Goal: Check status: Check status

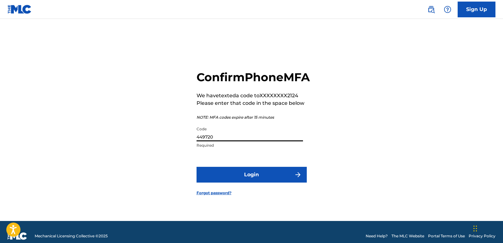
type input "449720"
click at [197, 167] on button "Login" at bounding box center [252, 175] width 110 height 16
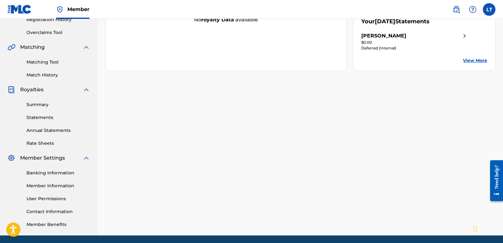
scroll to position [126, 0]
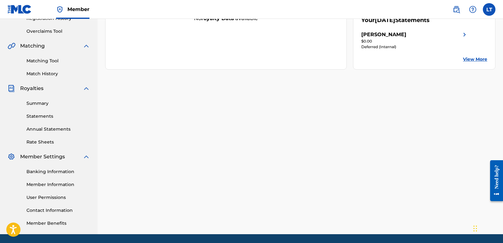
click at [55, 172] on link "Banking Information" at bounding box center [58, 171] width 64 height 7
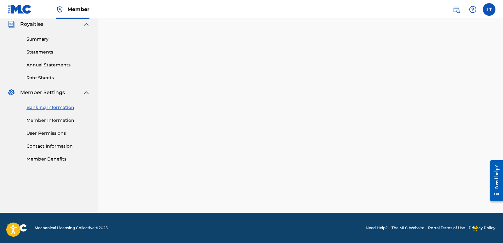
scroll to position [147, 0]
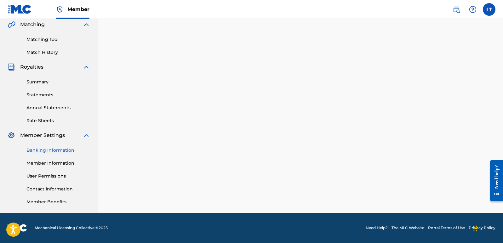
click at [39, 93] on link "Statements" at bounding box center [58, 95] width 64 height 7
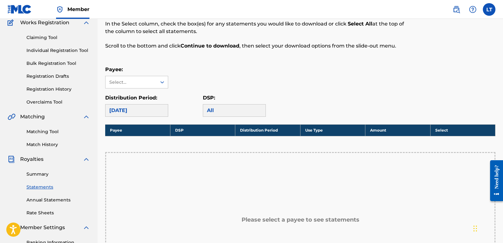
scroll to position [63, 0]
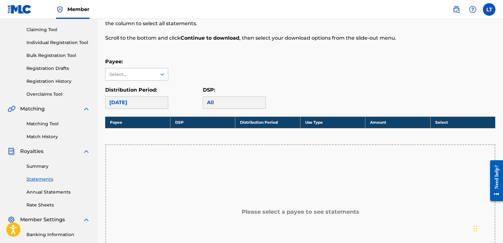
click at [156, 70] on div "Select..." at bounding box center [131, 74] width 51 height 12
click at [139, 88] on div "[PERSON_NAME]" at bounding box center [137, 89] width 62 height 16
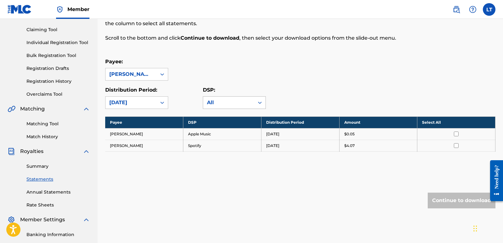
click at [260, 102] on icon at bounding box center [260, 103] width 6 height 6
click at [309, 96] on div "Distribution Period: [DATE] DSP: All" at bounding box center [300, 97] width 390 height 23
click at [51, 235] on link "Banking Information" at bounding box center [58, 234] width 64 height 7
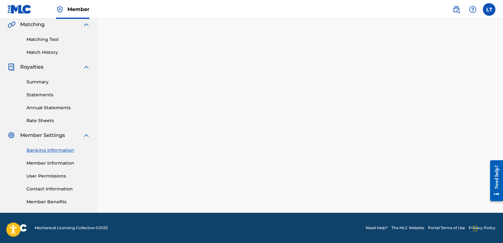
scroll to position [147, 0]
